Goal: Use online tool/utility: Use online tool/utility

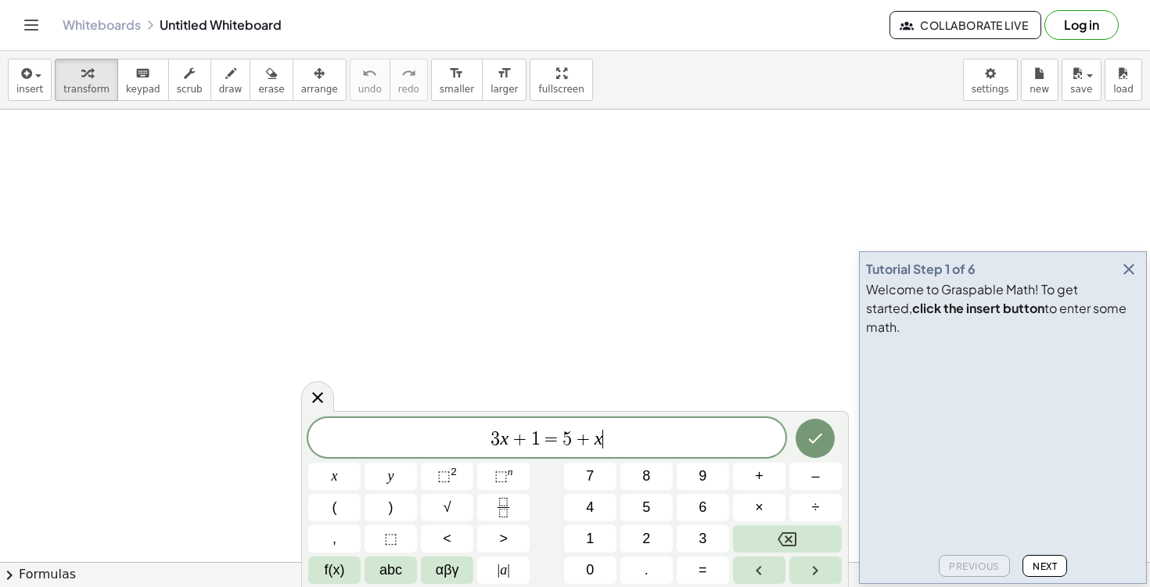
click at [142, 77] on icon "keyboard" at bounding box center [142, 73] width 15 height 19
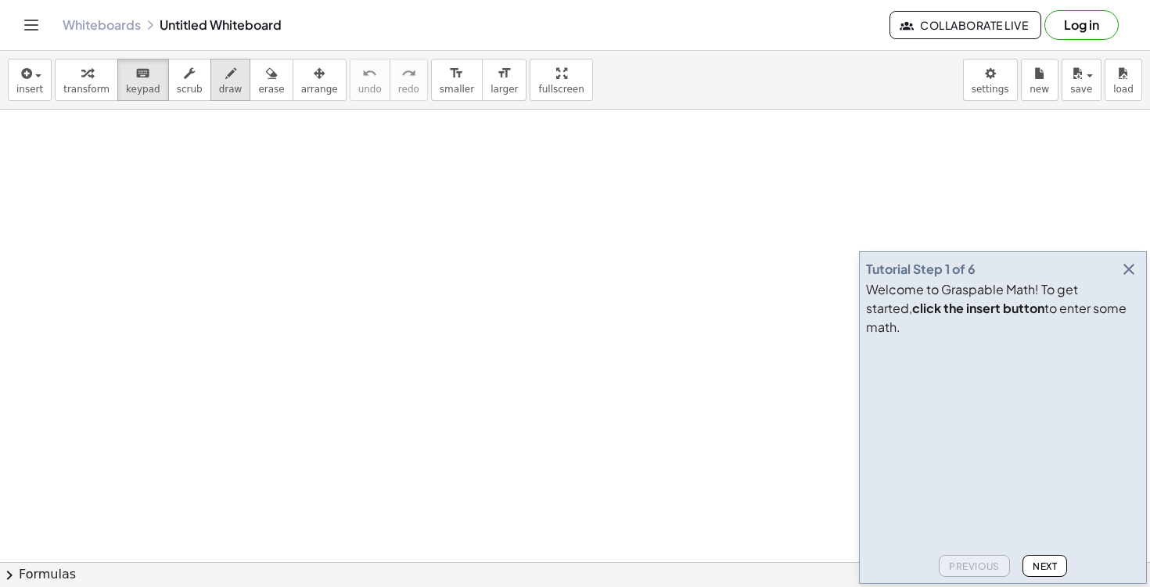
click at [225, 73] on icon "button" at bounding box center [230, 73] width 11 height 19
drag, startPoint x: 84, startPoint y: 159, endPoint x: 122, endPoint y: 196, distance: 53.6
drag, startPoint x: 110, startPoint y: 157, endPoint x: 93, endPoint y: 210, distance: 55.9
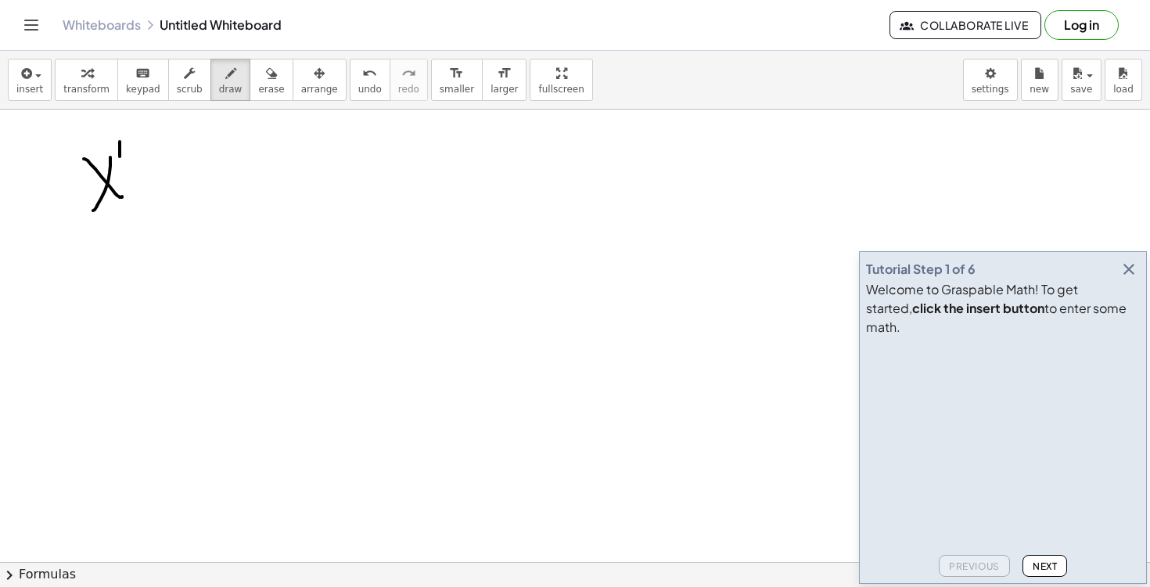
drag, startPoint x: 120, startPoint y: 142, endPoint x: 134, endPoint y: 156, distance: 20.5
drag, startPoint x: 157, startPoint y: 163, endPoint x: 159, endPoint y: 189, distance: 26.6
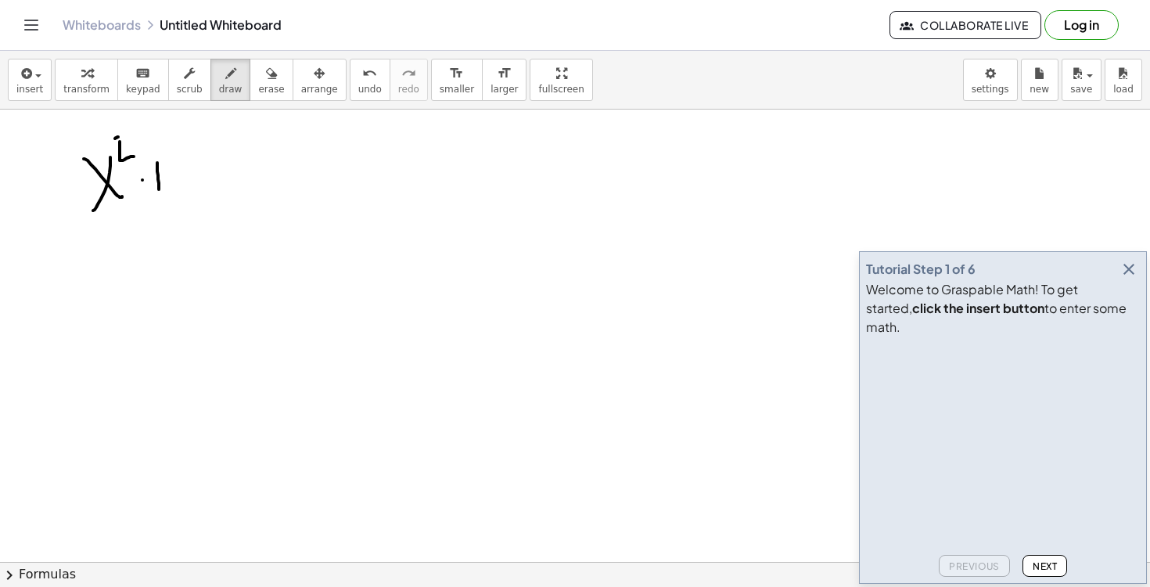
drag, startPoint x: 142, startPoint y: 180, endPoint x: 163, endPoint y: 177, distance: 21.3
drag, startPoint x: 178, startPoint y: 162, endPoint x: 219, endPoint y: 174, distance: 42.3
drag, startPoint x: 227, startPoint y: 150, endPoint x: 245, endPoint y: 167, distance: 24.9
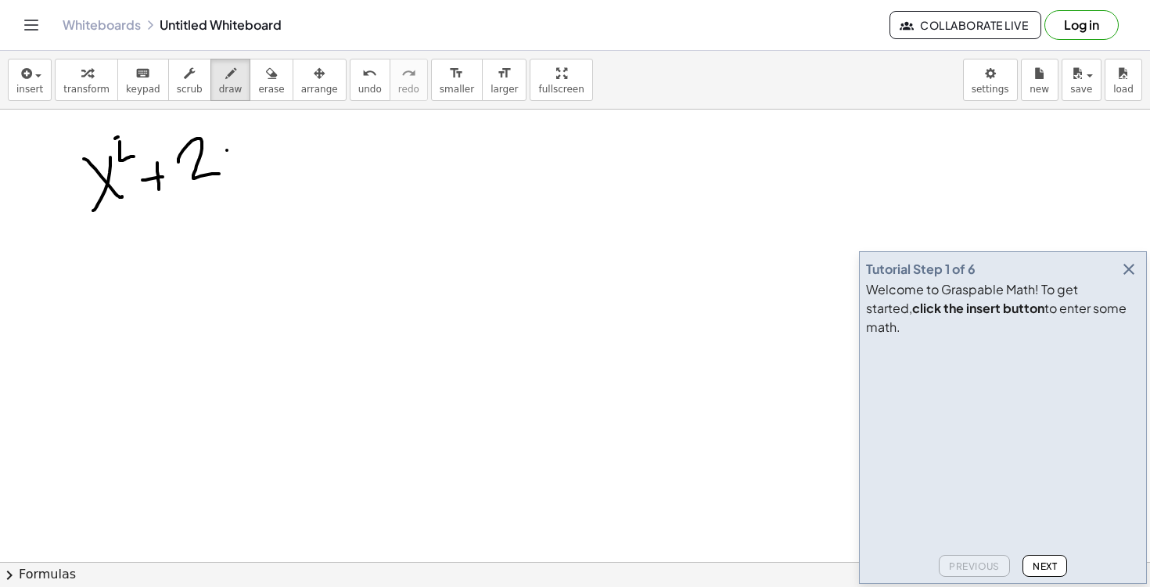
drag, startPoint x: 237, startPoint y: 151, endPoint x: 230, endPoint y: 168, distance: 18.6
drag, startPoint x: 276, startPoint y: 147, endPoint x: 282, endPoint y: 188, distance: 41.8
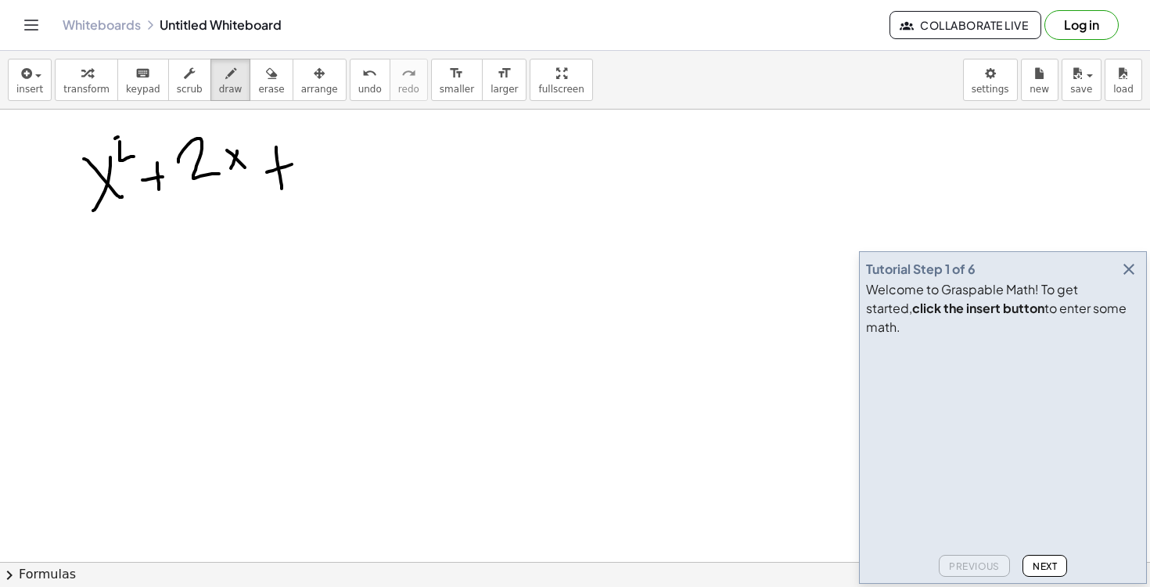
drag, startPoint x: 267, startPoint y: 172, endPoint x: 301, endPoint y: 163, distance: 35.7
drag, startPoint x: 300, startPoint y: 136, endPoint x: 308, endPoint y: 192, distance: 57.0
drag, startPoint x: 351, startPoint y: 167, endPoint x: 374, endPoint y: 167, distance: 22.7
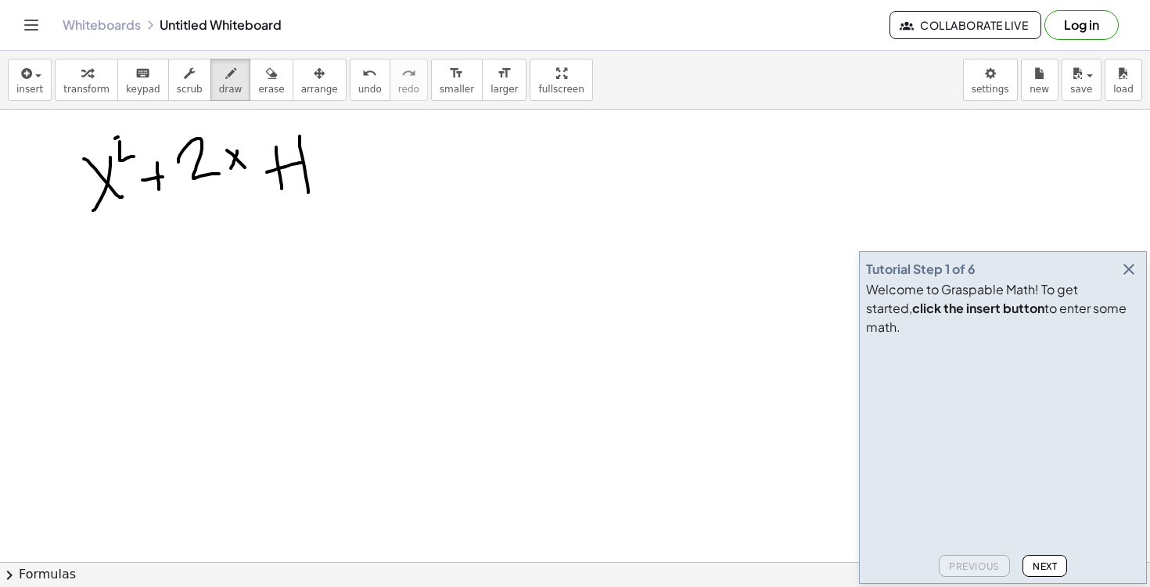
drag, startPoint x: 354, startPoint y: 181, endPoint x: 377, endPoint y: 181, distance: 22.7
click at [258, 92] on span "erase" at bounding box center [271, 89] width 26 height 11
click at [358, 80] on div "undo" at bounding box center [369, 72] width 23 height 19
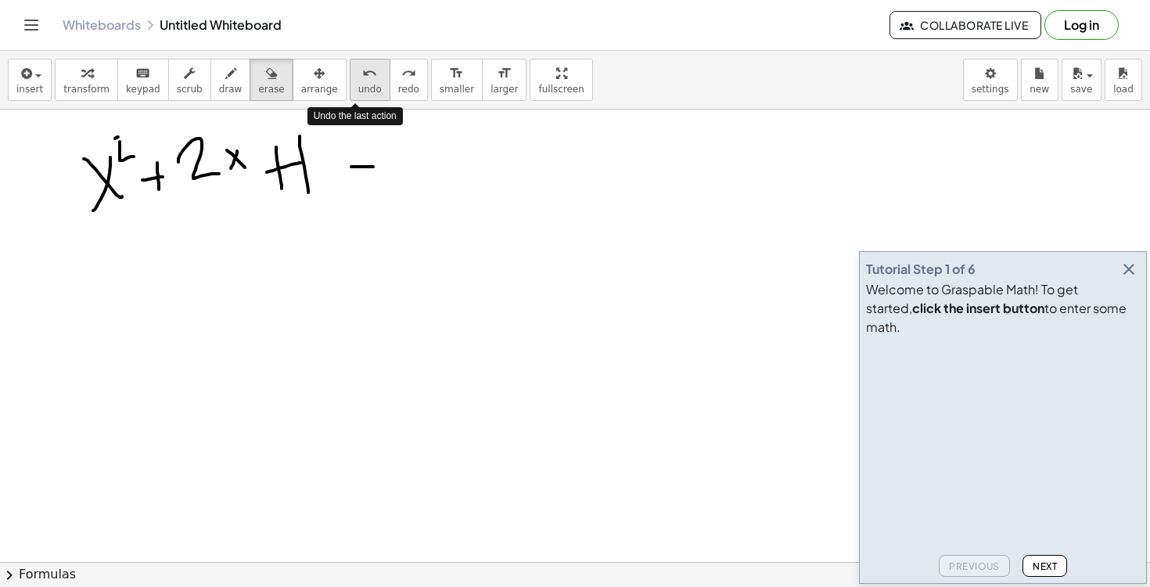
click at [358, 80] on div "undo" at bounding box center [369, 72] width 23 height 19
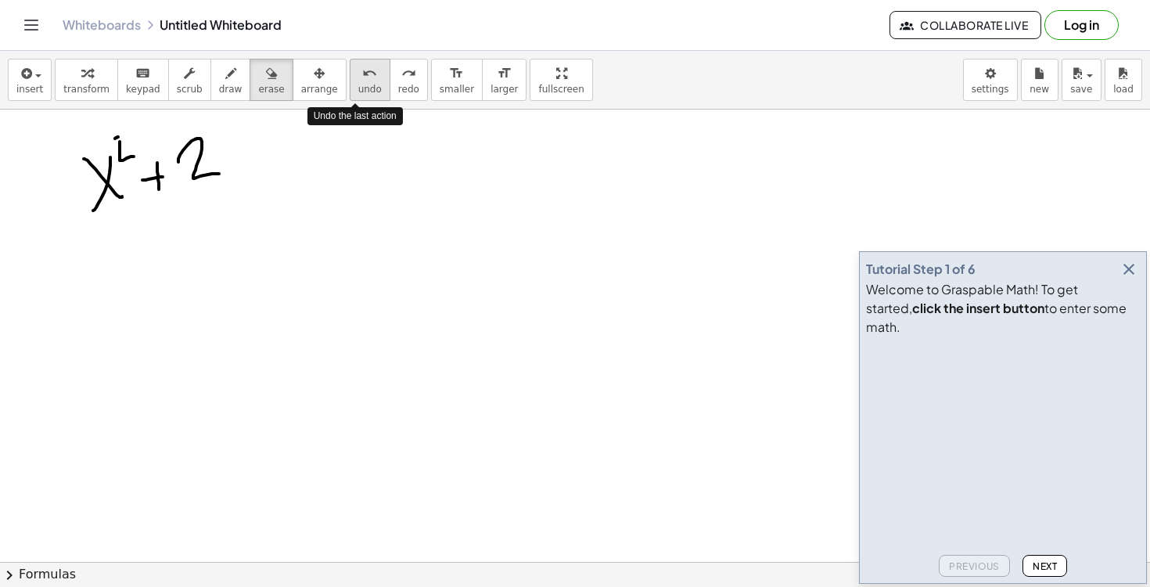
click at [358, 80] on div "undo" at bounding box center [369, 72] width 23 height 19
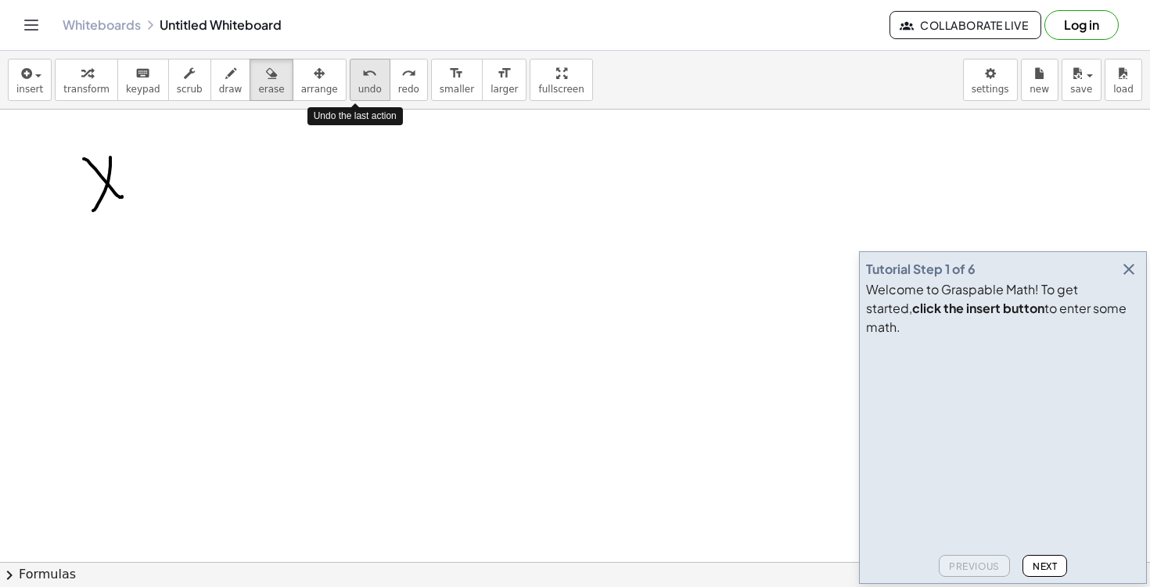
click at [358, 80] on div "undo" at bounding box center [369, 72] width 23 height 19
click at [231, 78] on div "button" at bounding box center [230, 72] width 23 height 19
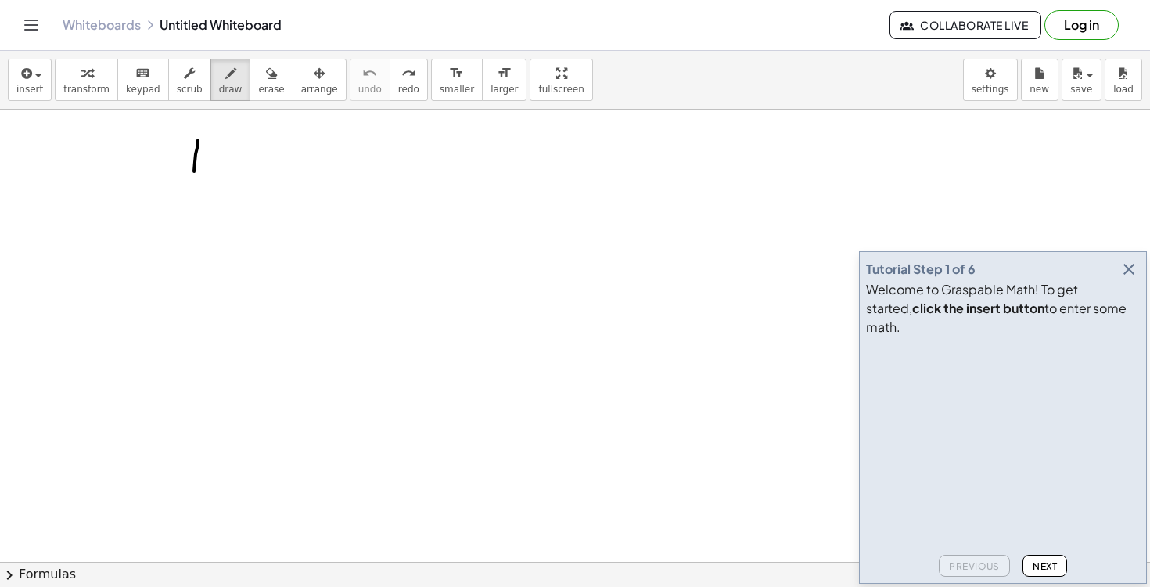
drag, startPoint x: 198, startPoint y: 140, endPoint x: 216, endPoint y: 206, distance: 68.1
drag, startPoint x: 212, startPoint y: 161, endPoint x: 234, endPoint y: 179, distance: 28.3
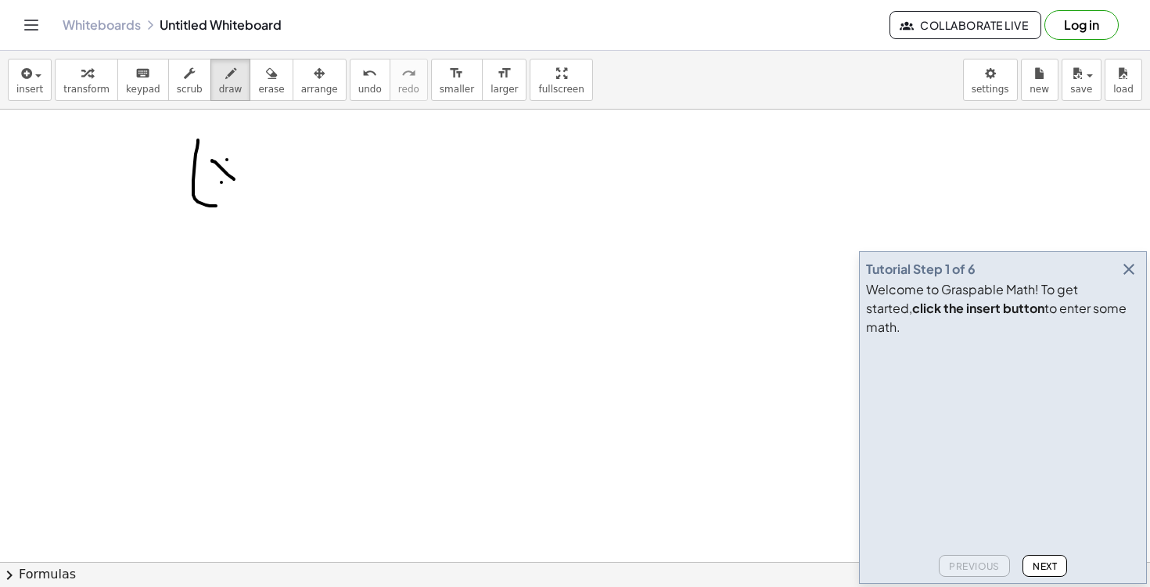
drag, startPoint x: 227, startPoint y: 160, endPoint x: 219, endPoint y: 184, distance: 25.5
drag, startPoint x: 256, startPoint y: 155, endPoint x: 256, endPoint y: 172, distance: 17.2
drag, startPoint x: 249, startPoint y: 167, endPoint x: 260, endPoint y: 165, distance: 11.1
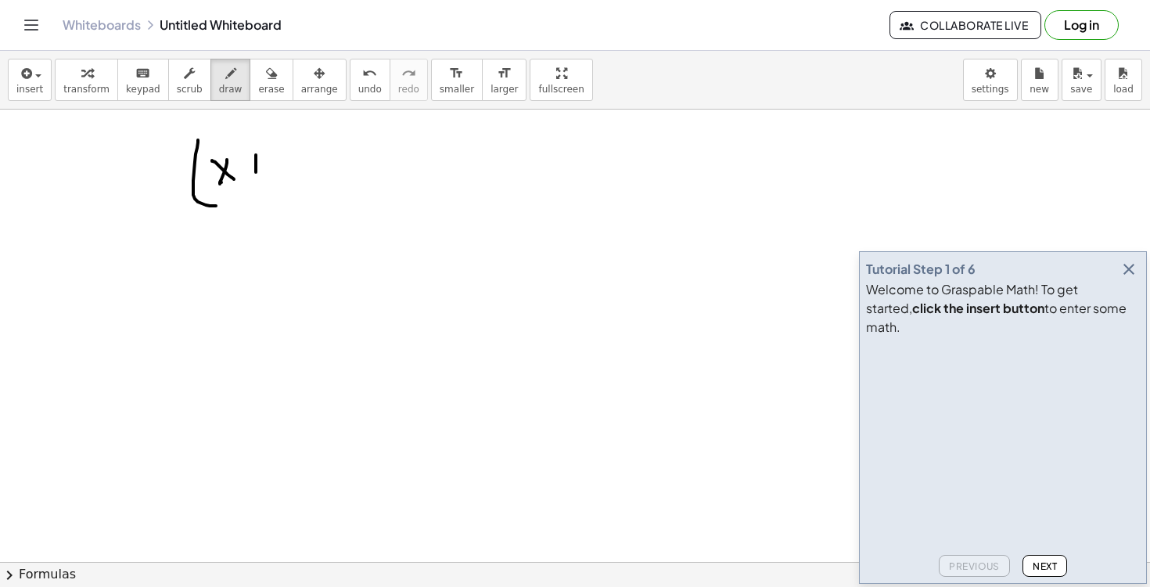
drag, startPoint x: 276, startPoint y: 138, endPoint x: 276, endPoint y: 166, distance: 27.4
drag, startPoint x: 285, startPoint y: 137, endPoint x: 290, endPoint y: 198, distance: 61.2
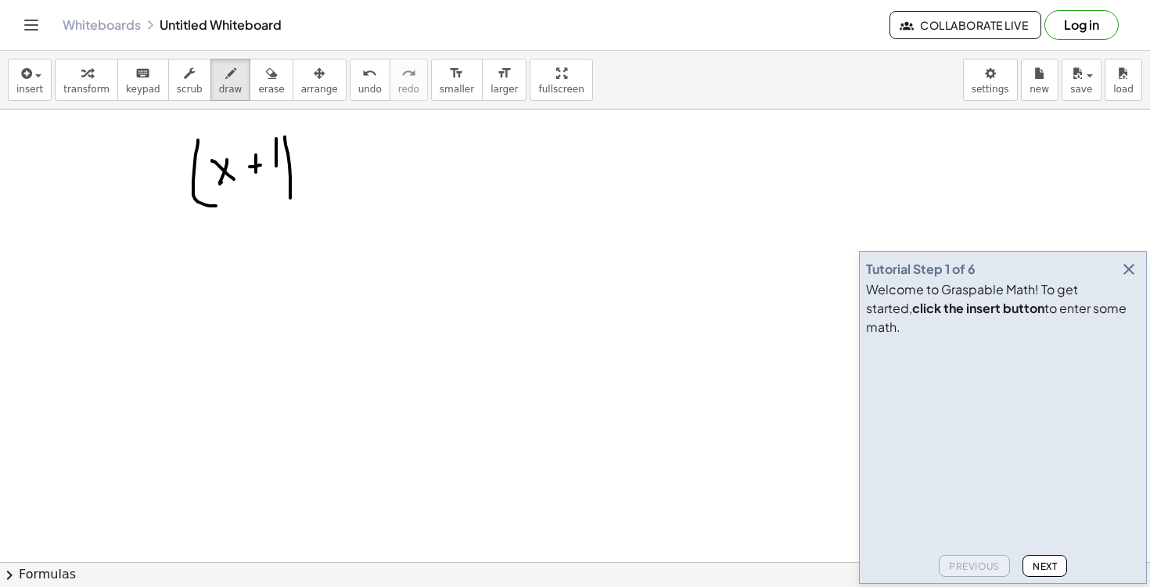
drag, startPoint x: 311, startPoint y: 174, endPoint x: 332, endPoint y: 174, distance: 20.3
drag, startPoint x: 313, startPoint y: 177, endPoint x: 336, endPoint y: 177, distance: 22.7
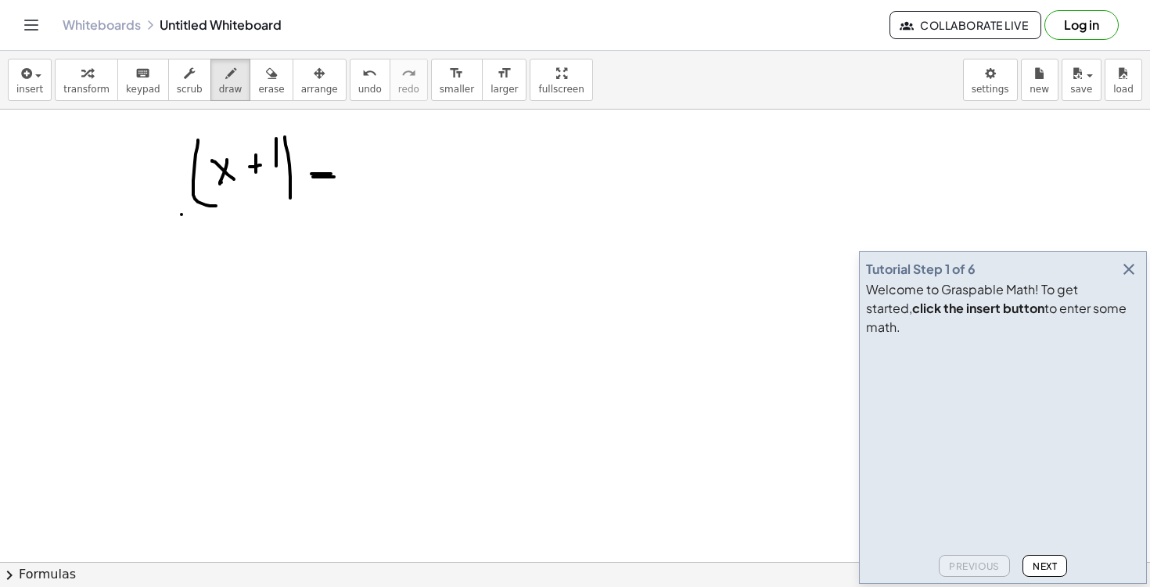
drag, startPoint x: 181, startPoint y: 214, endPoint x: 307, endPoint y: 213, distance: 125.1
drag, startPoint x: 196, startPoint y: 238, endPoint x: 222, endPoint y: 275, distance: 45.6
drag, startPoint x: 214, startPoint y: 249, endPoint x: 196, endPoint y: 278, distance: 34.7
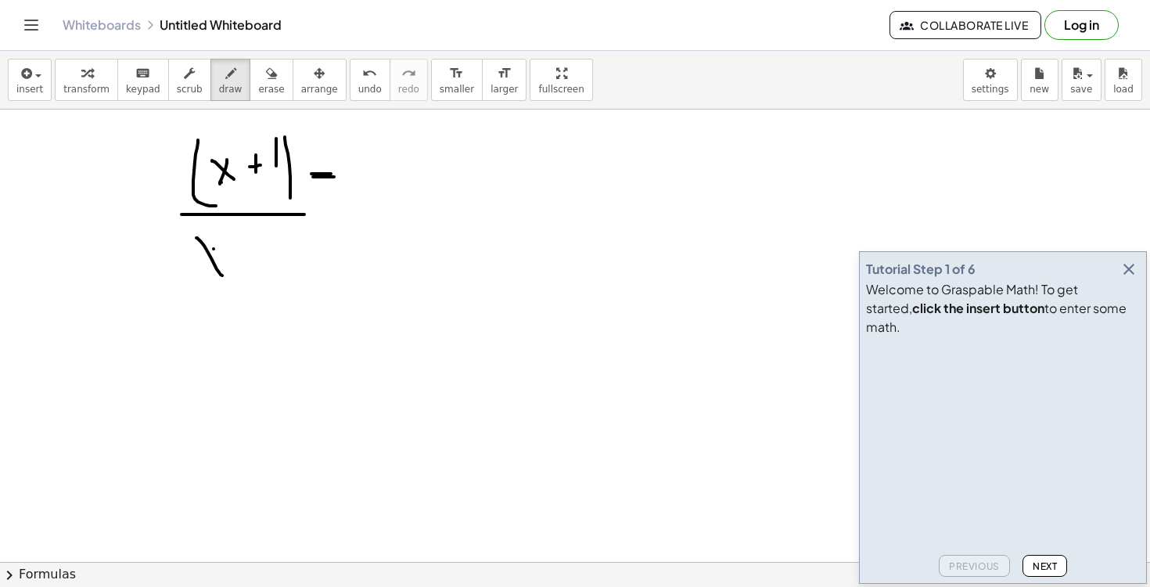
drag, startPoint x: 239, startPoint y: 242, endPoint x: 239, endPoint y: 277, distance: 35.2
drag, startPoint x: 231, startPoint y: 259, endPoint x: 252, endPoint y: 257, distance: 21.2
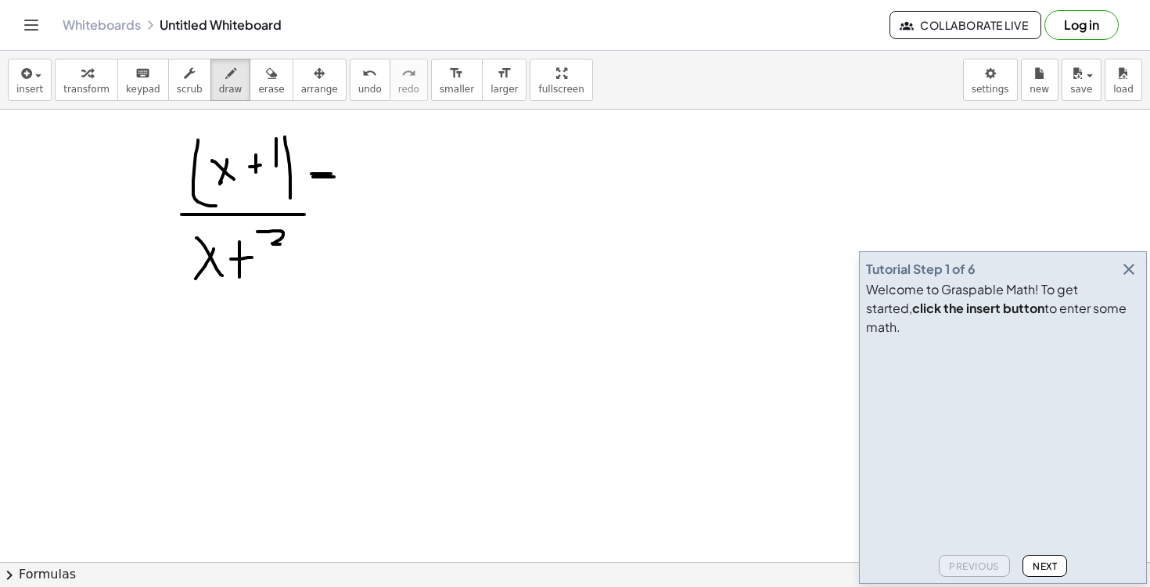
drag, startPoint x: 257, startPoint y: 231, endPoint x: 282, endPoint y: 271, distance: 46.0
drag, startPoint x: 324, startPoint y: 202, endPoint x: 350, endPoint y: 203, distance: 25.8
drag, startPoint x: 386, startPoint y: 149, endPoint x: 389, endPoint y: 200, distance: 50.9
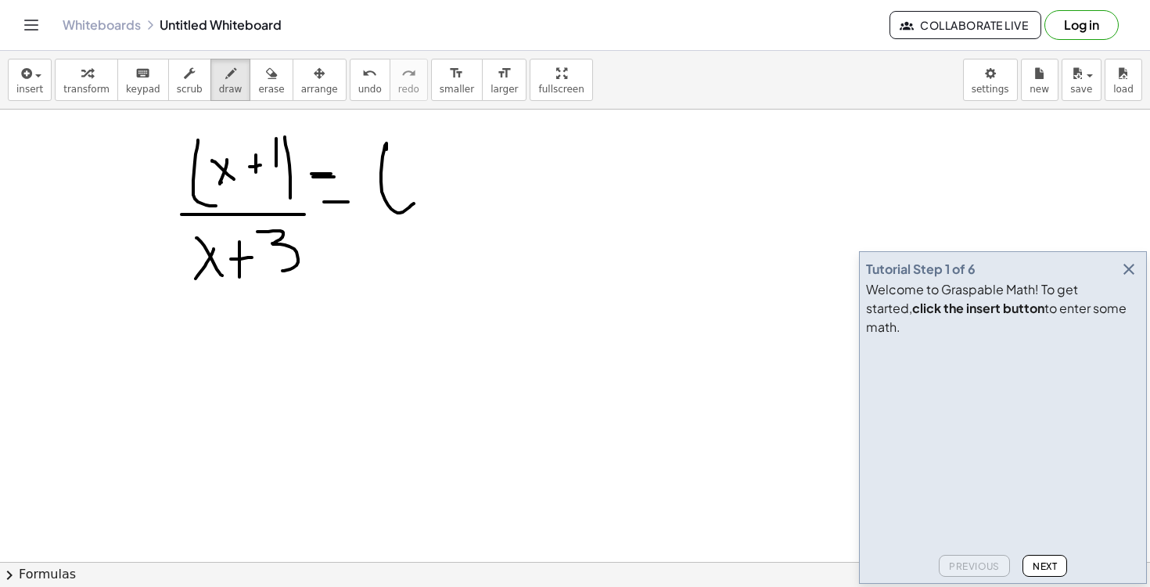
drag
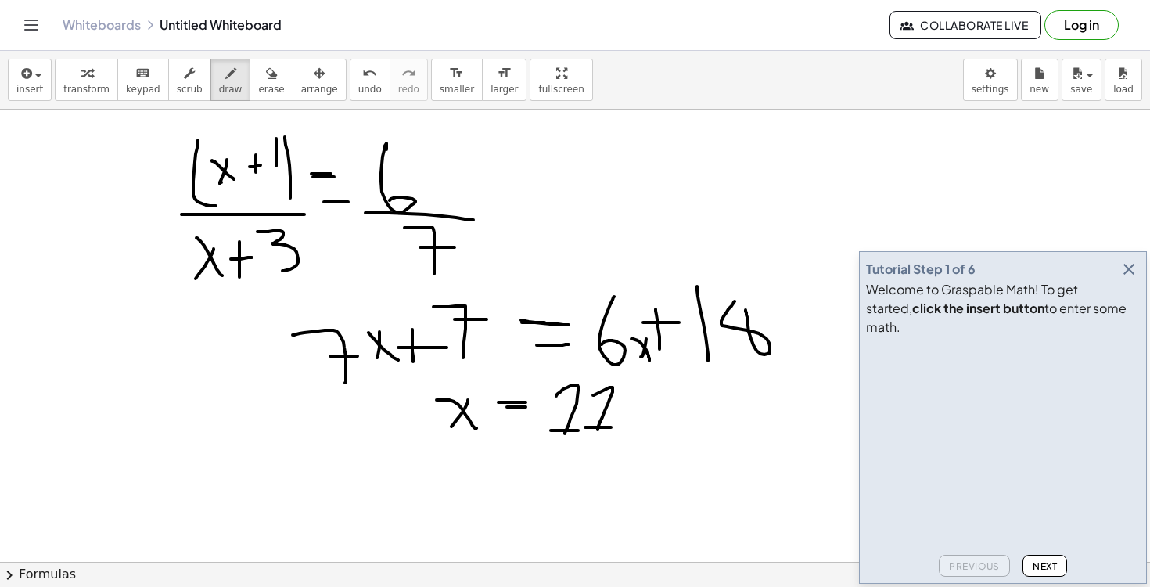
click at [267, 74] on icon "button" at bounding box center [271, 73] width 11 height 19
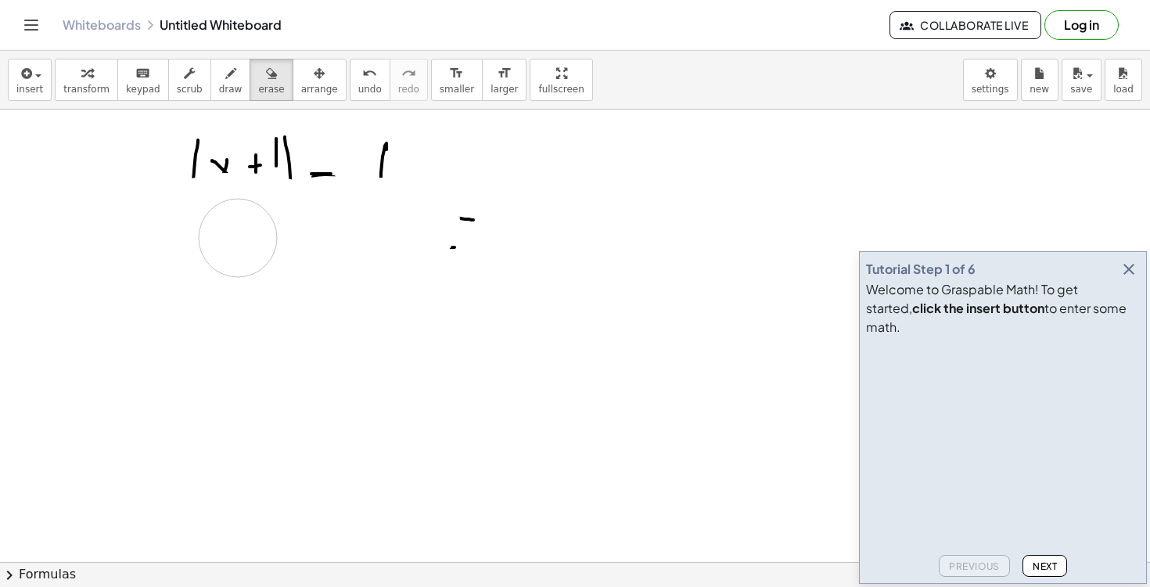
drag, startPoint x: 583, startPoint y: 376, endPoint x: 240, endPoint y: 183, distance: 394.0
drag, startPoint x: 240, startPoint y: 179, endPoint x: 466, endPoint y: 253, distance: 237.9
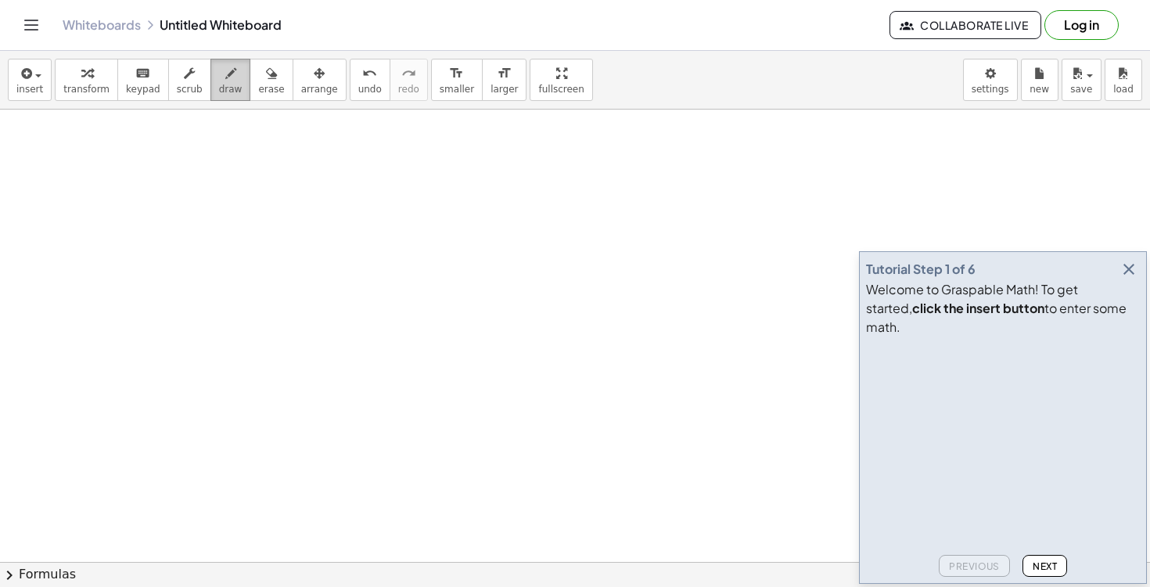
click at [210, 91] on button "draw" at bounding box center [230, 80] width 41 height 42
drag, startPoint x: 264, startPoint y: 163, endPoint x: 253, endPoint y: 278, distance: 115.6
drag, startPoint x: 278, startPoint y: 238, endPoint x: 309, endPoint y: 266, distance: 41.5
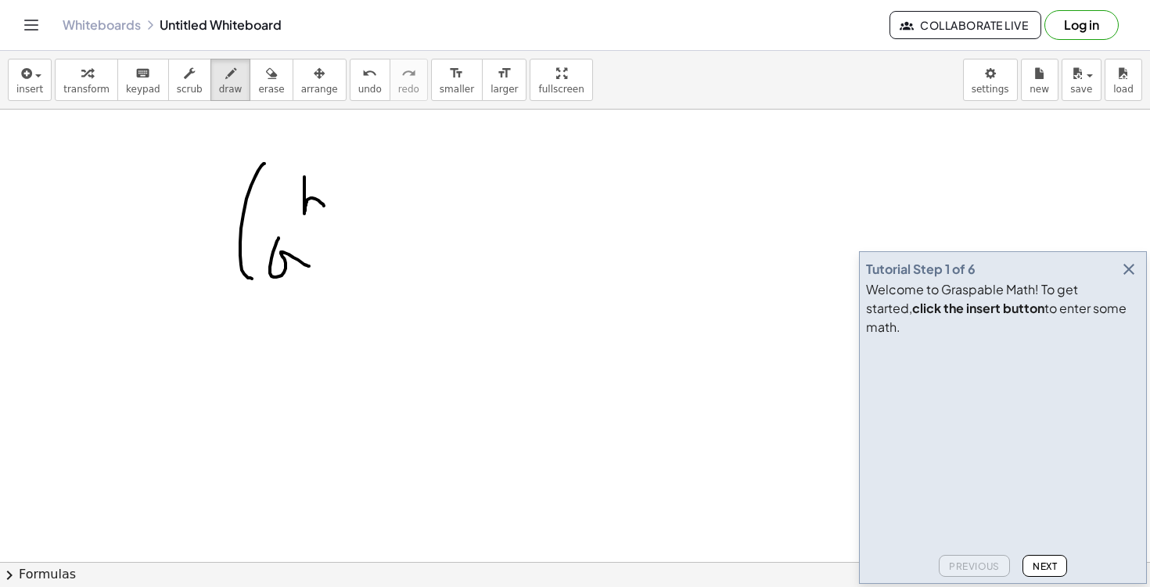
drag, startPoint x: 304, startPoint y: 177, endPoint x: 307, endPoint y: 208, distance: 31.4
drag, startPoint x: 319, startPoint y: 149, endPoint x: 333, endPoint y: 271, distance: 122.8
drag, startPoint x: 353, startPoint y: 149, endPoint x: 365, endPoint y: 180, distance: 33.7
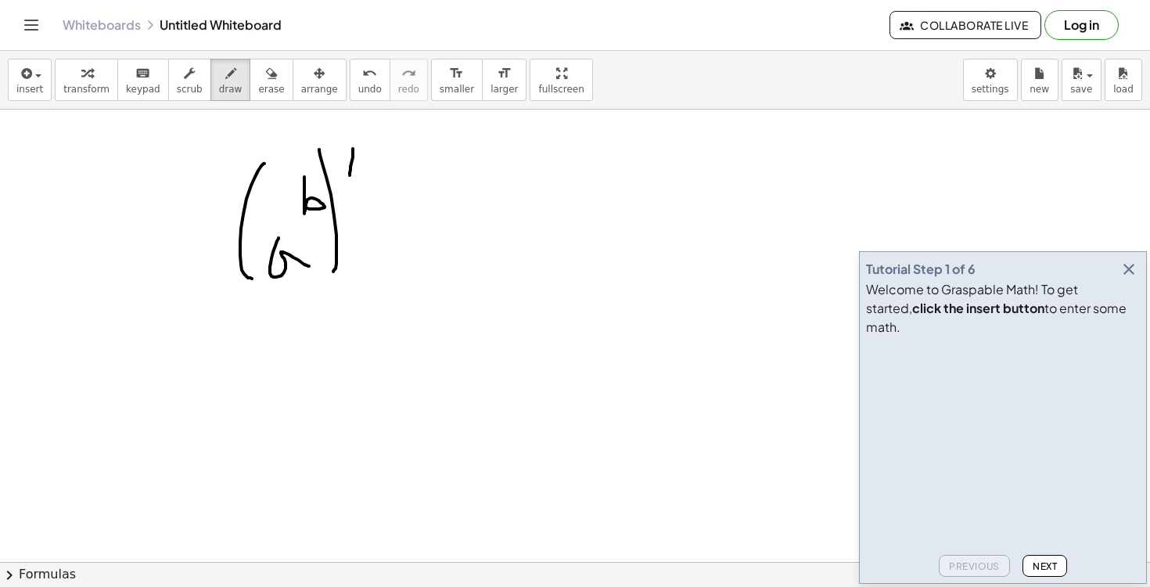
drag, startPoint x: 382, startPoint y: 199, endPoint x: 407, endPoint y: 199, distance: 25.0
drag, startPoint x: 389, startPoint y: 214, endPoint x: 427, endPoint y: 217, distance: 37.6
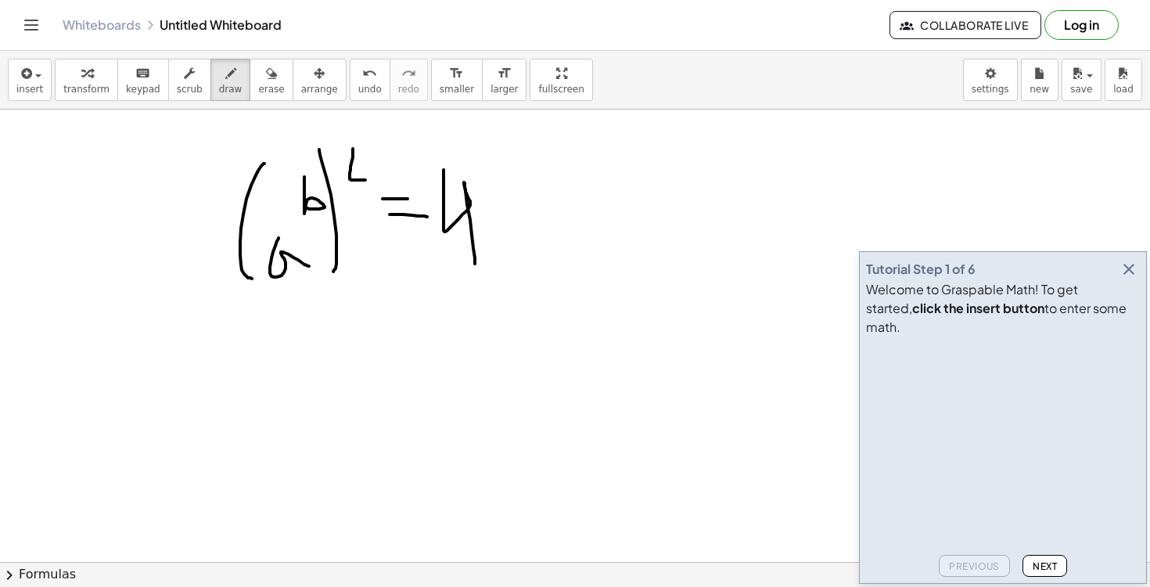
drag, startPoint x: 443, startPoint y: 170, endPoint x: 476, endPoint y: 270, distance: 105.1
drag, startPoint x: 505, startPoint y: 192, endPoint x: 507, endPoint y: 272, distance: 80.6
click at [272, 95] on button "erase" at bounding box center [270, 80] width 43 height 42
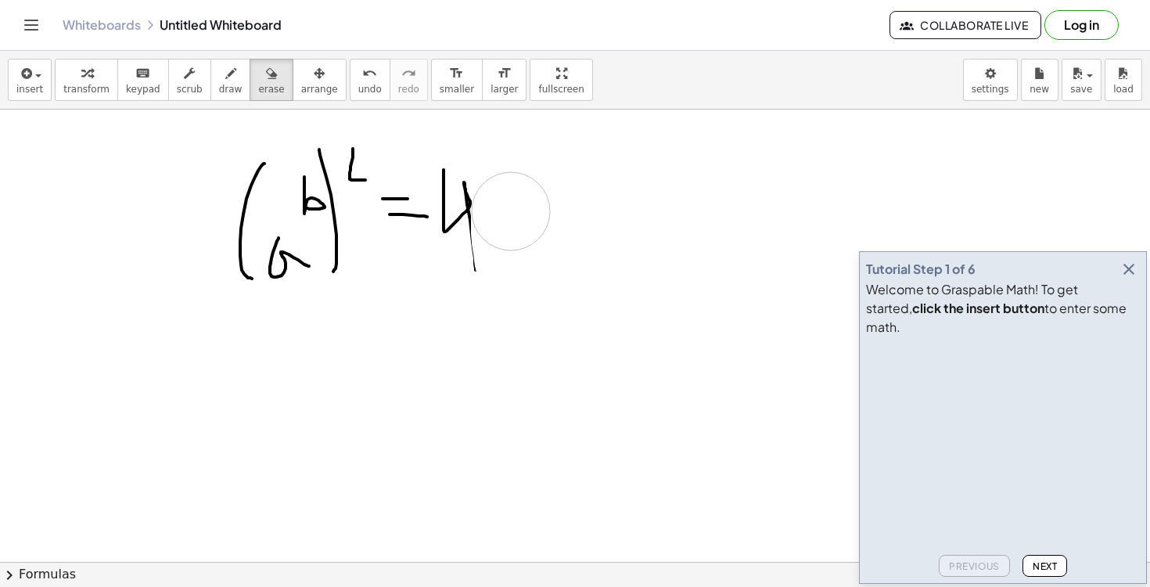
drag, startPoint x: 514, startPoint y: 261, endPoint x: 511, endPoint y: 211, distance: 50.2
click at [219, 72] on div "button" at bounding box center [230, 72] width 23 height 19
drag, startPoint x: 469, startPoint y: 210, endPoint x: 469, endPoint y: 252, distance: 41.5
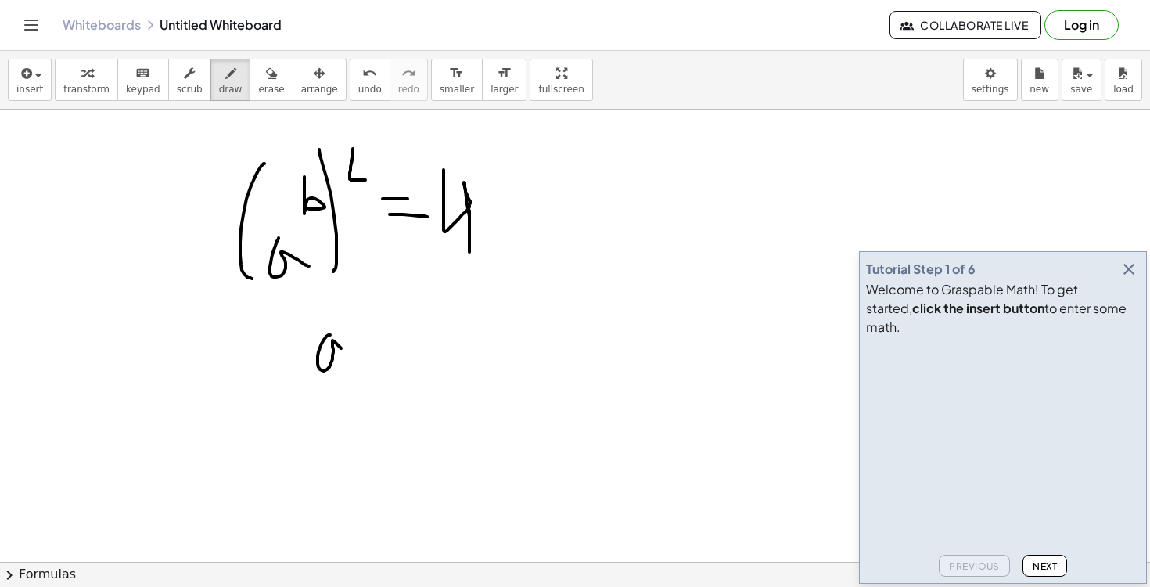
drag, startPoint x: 330, startPoint y: 335, endPoint x: 362, endPoint y: 364, distance: 43.2
drag, startPoint x: 355, startPoint y: 285, endPoint x: 363, endPoint y: 328, distance: 43.0
drag, startPoint x: 389, startPoint y: 295, endPoint x: 404, endPoint y: 318, distance: 27.8
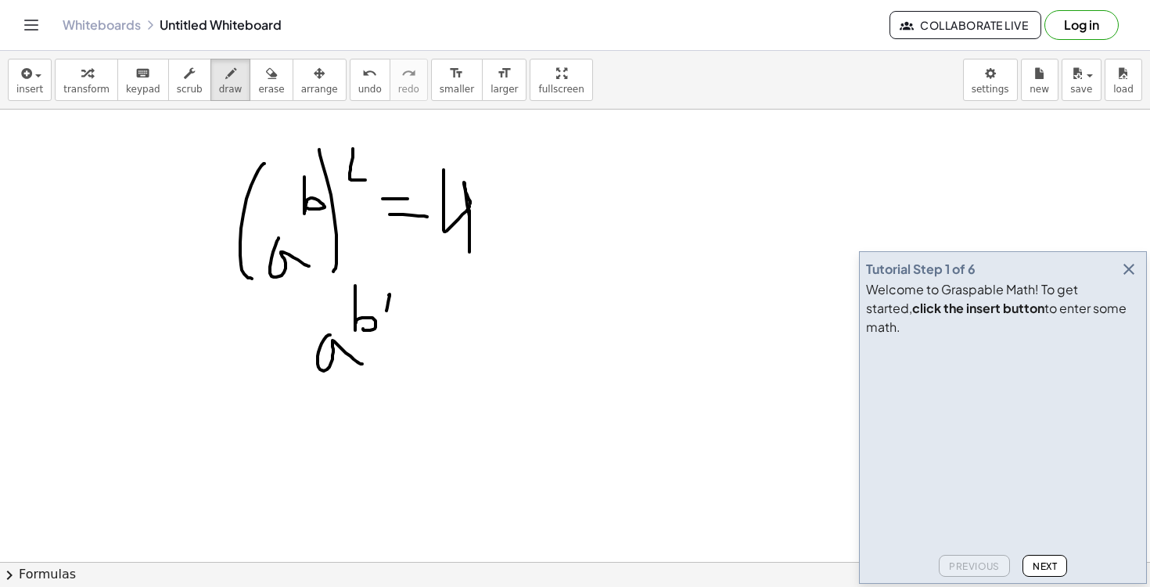
drag, startPoint x: 424, startPoint y: 317, endPoint x: 439, endPoint y: 319, distance: 15.0
drag, startPoint x: 423, startPoint y: 325, endPoint x: 447, endPoint y: 325, distance: 23.5
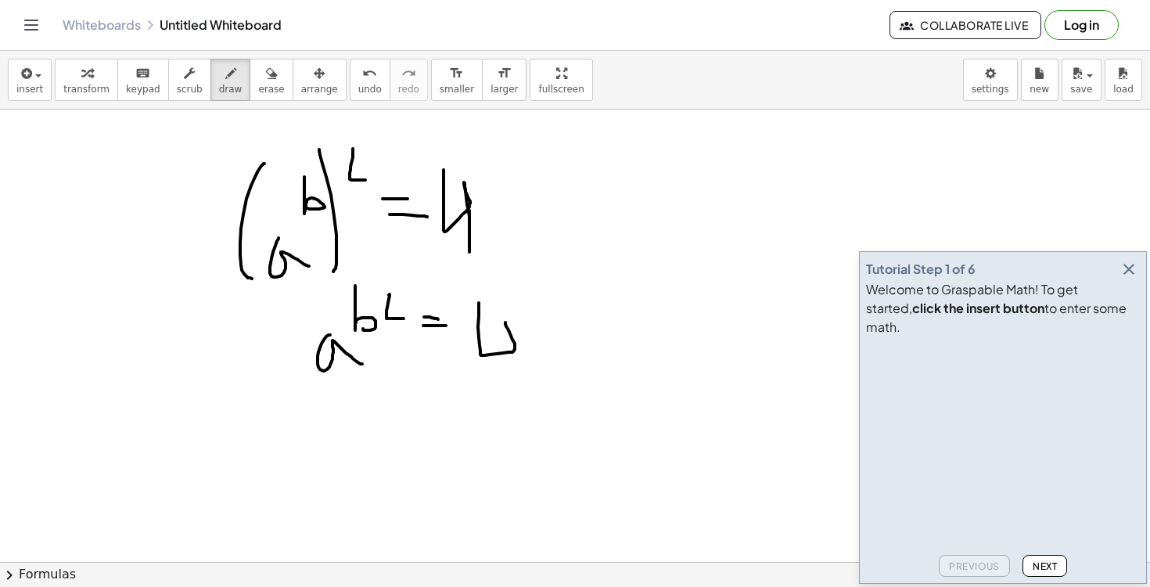
drag, startPoint x: 479, startPoint y: 303, endPoint x: 516, endPoint y: 385, distance: 90.3
drag, startPoint x: 528, startPoint y: 290, endPoint x: 528, endPoint y: 314, distance: 24.2
drag, startPoint x: 355, startPoint y: 434, endPoint x: 399, endPoint y: 486, distance: 68.3
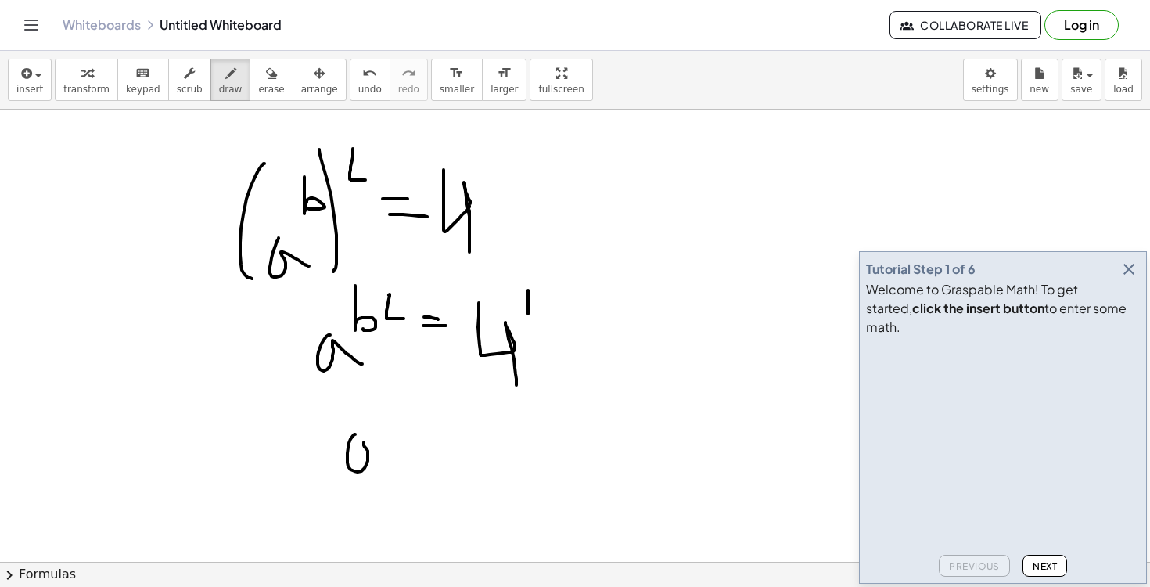
drag, startPoint x: 387, startPoint y: 389, endPoint x: 392, endPoint y: 428, distance: 39.4
drag, startPoint x: 413, startPoint y: 403, endPoint x: 422, endPoint y: 421, distance: 19.9
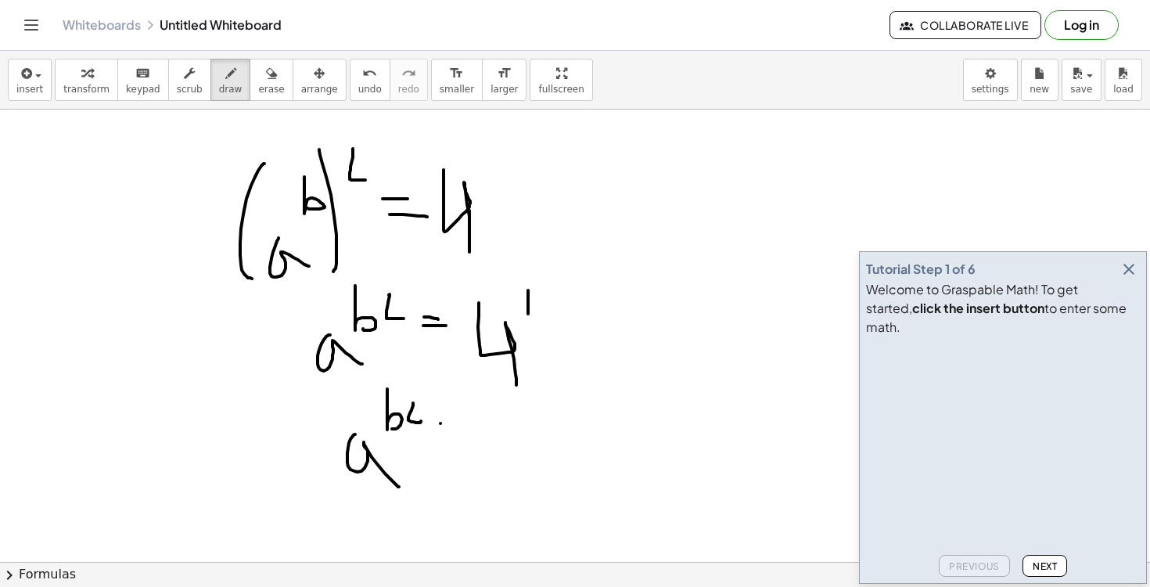
drag, startPoint x: 440, startPoint y: 423, endPoint x: 460, endPoint y: 423, distance: 19.6
drag, startPoint x: 439, startPoint y: 434, endPoint x: 479, endPoint y: 434, distance: 39.9
drag, startPoint x: 490, startPoint y: 413, endPoint x: 533, endPoint y: 451, distance: 58.2
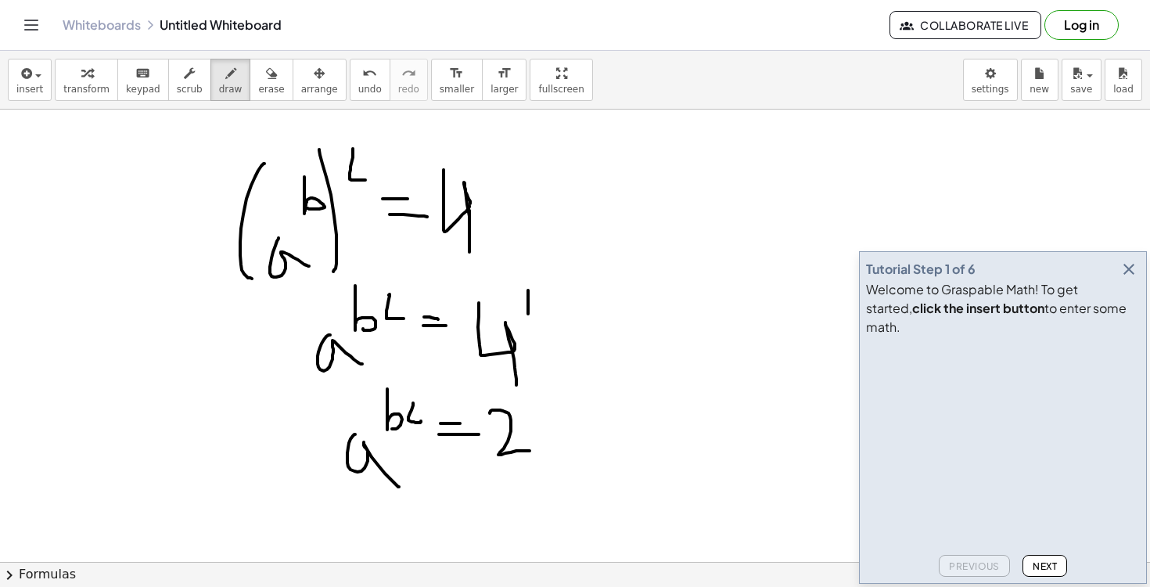
drag, startPoint x: 523, startPoint y: 379, endPoint x: 547, endPoint y: 402, distance: 33.2
drag, startPoint x: 612, startPoint y: 253, endPoint x: 616, endPoint y: 305, distance: 51.7
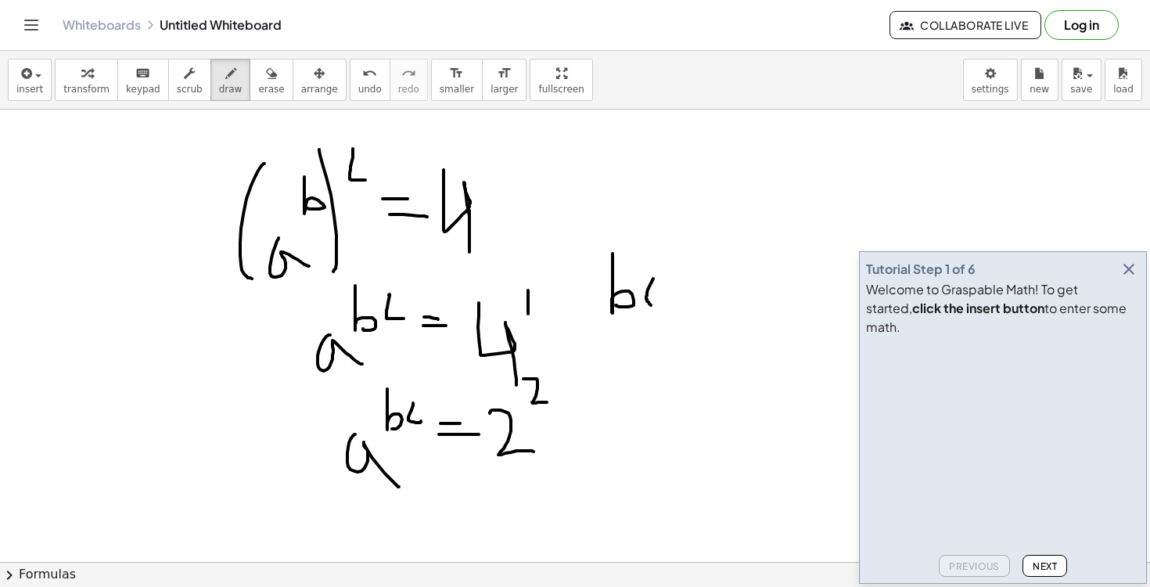
drag, startPoint x: 653, startPoint y: 278, endPoint x: 666, endPoint y: 303, distance: 28.0
drag, startPoint x: 673, startPoint y: 273, endPoint x: 687, endPoint y: 273, distance: 14.1
drag, startPoint x: 673, startPoint y: 287, endPoint x: 694, endPoint y: 288, distance: 20.3
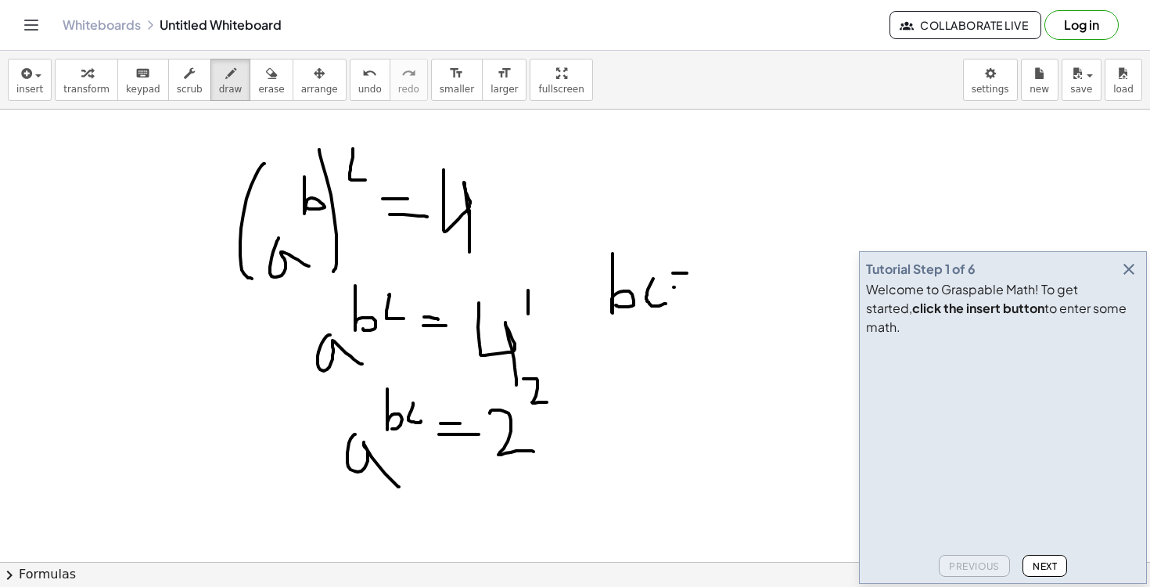
drag, startPoint x: 722, startPoint y: 263, endPoint x: 723, endPoint y: 296, distance: 32.9
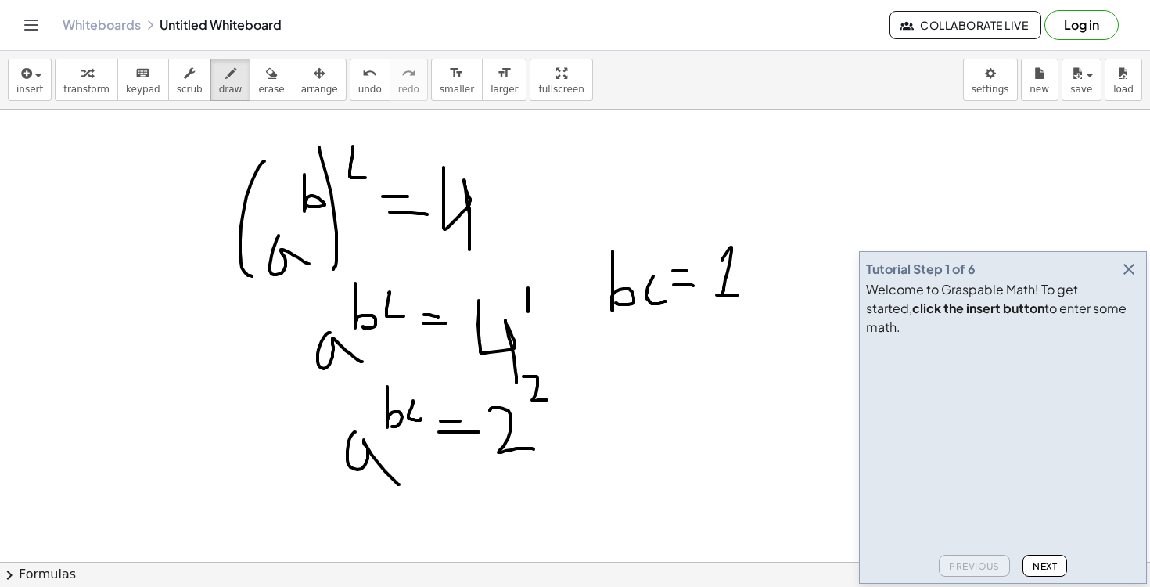
drag, startPoint x: 716, startPoint y: 295, endPoint x: 738, endPoint y: 295, distance: 21.1
drag, startPoint x: 598, startPoint y: 380, endPoint x: 605, endPoint y: 418, distance: 39.0
drag, startPoint x: 644, startPoint y: 389, endPoint x: 667, endPoint y: 416, distance: 35.5
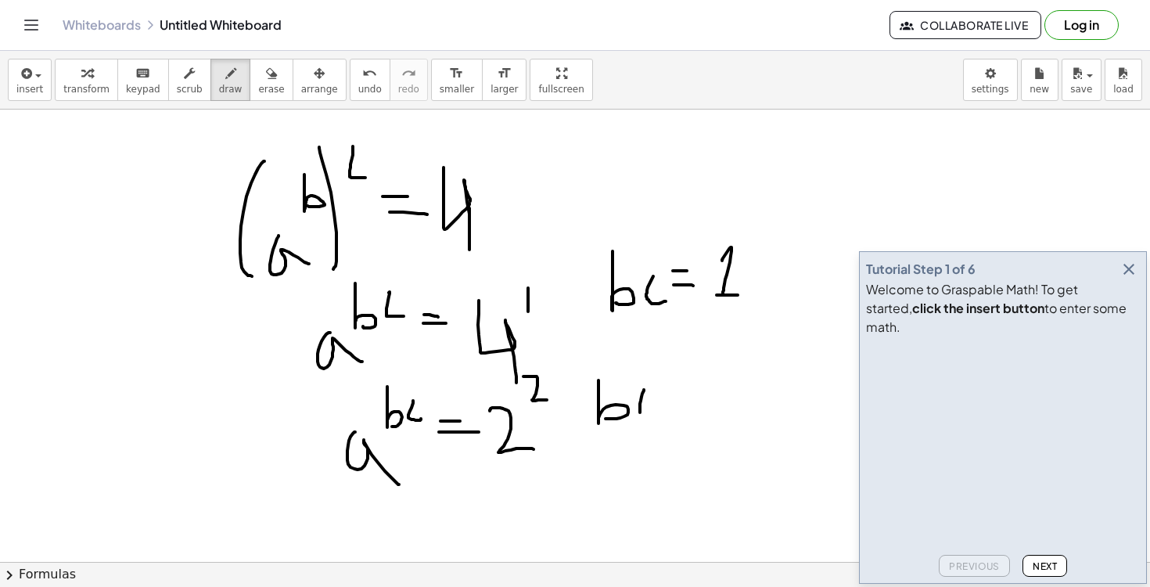
drag, startPoint x: 669, startPoint y: 389, endPoint x: 691, endPoint y: 389, distance: 21.9
drag, startPoint x: 680, startPoint y: 399, endPoint x: 698, endPoint y: 399, distance: 17.2
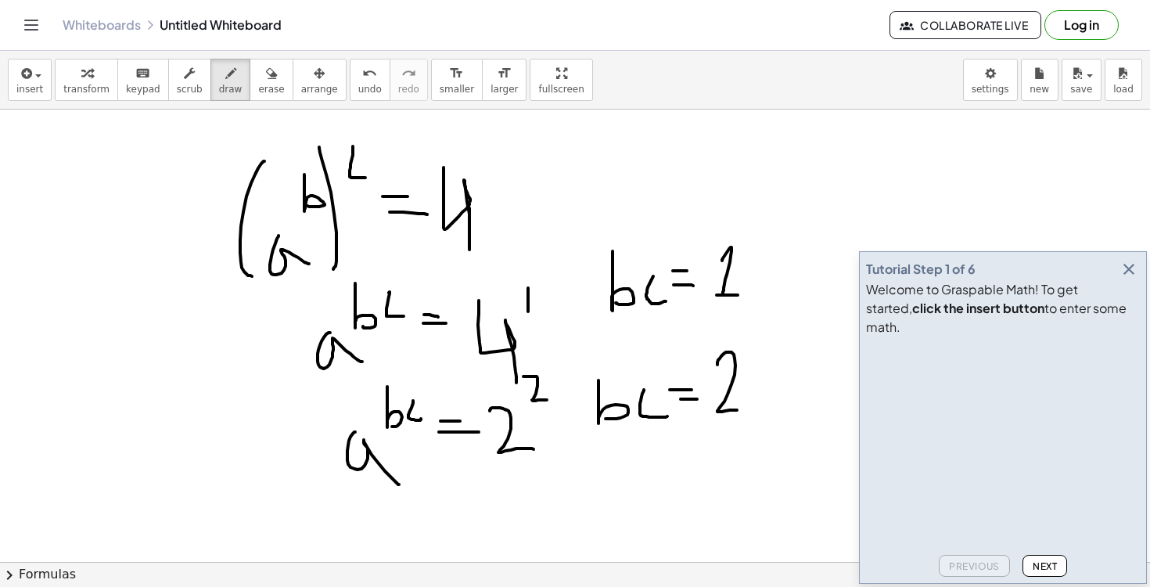
drag, startPoint x: 717, startPoint y: 364, endPoint x: 746, endPoint y: 411, distance: 55.1
click at [1125, 278] on icon "button" at bounding box center [1128, 269] width 19 height 19
